Goal: Information Seeking & Learning: Check status

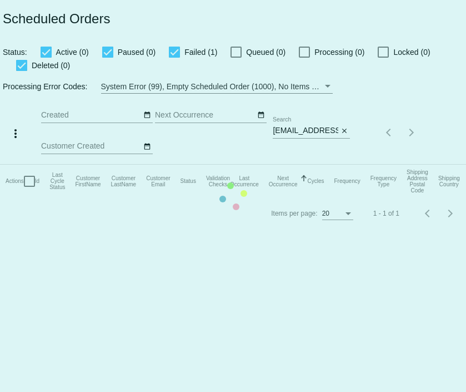
click at [296, 165] on mat-table "Actions Id Last Cycle Status Customer FirstName Customer LastName Customer Emai…" at bounding box center [241, 181] width 483 height 33
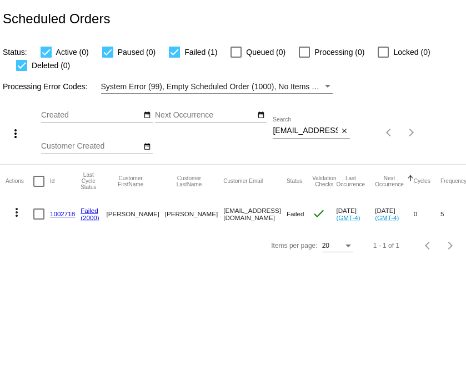
click at [296, 131] on input "[EMAIL_ADDRESS][DOMAIN_NAME]" at bounding box center [305, 131] width 65 height 9
click at [295, 133] on input "[EMAIL_ADDRESS][DOMAIN_NAME]" at bounding box center [305, 131] width 65 height 9
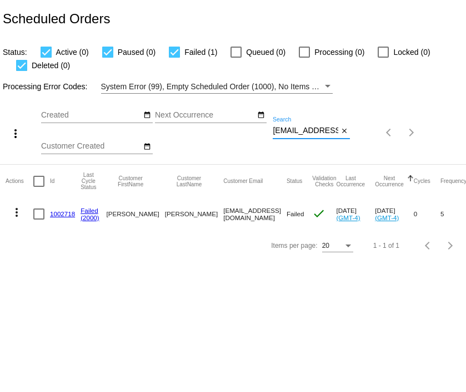
paste input "Lindamolter"
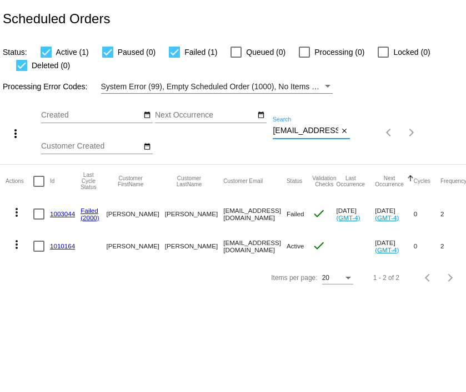
click at [310, 131] on input "[EMAIL_ADDRESS][DOMAIN_NAME]" at bounding box center [305, 131] width 65 height 9
paste input "vmandarich@wi.rr"
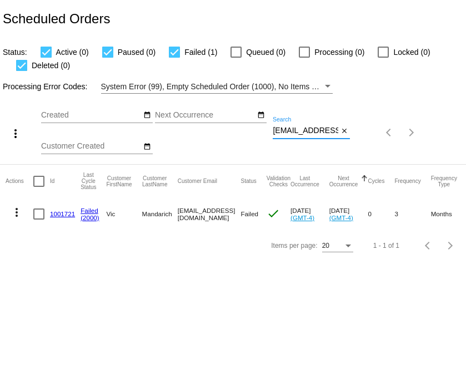
click at [308, 133] on input "[EMAIL_ADDRESS][DOMAIN_NAME]" at bounding box center [305, 131] width 65 height 9
paste input "[EMAIL_ADDRESS]"
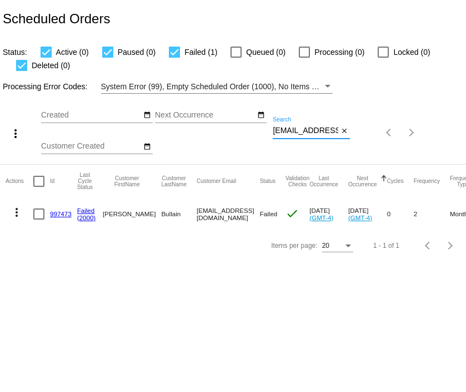
click at [323, 135] on input "[EMAIL_ADDRESS][DOMAIN_NAME]" at bounding box center [305, 131] width 65 height 9
paste input "stravers222"
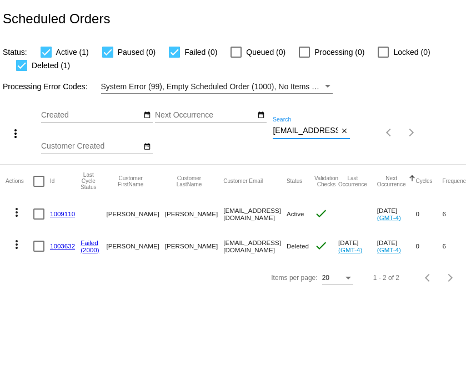
click at [316, 128] on input "[EMAIL_ADDRESS][DOMAIN_NAME]" at bounding box center [305, 131] width 65 height 9
paste input "lainenickl"
type input "[EMAIL_ADDRESS][DOMAIN_NAME]"
